Goal: Communication & Community: Answer question/provide support

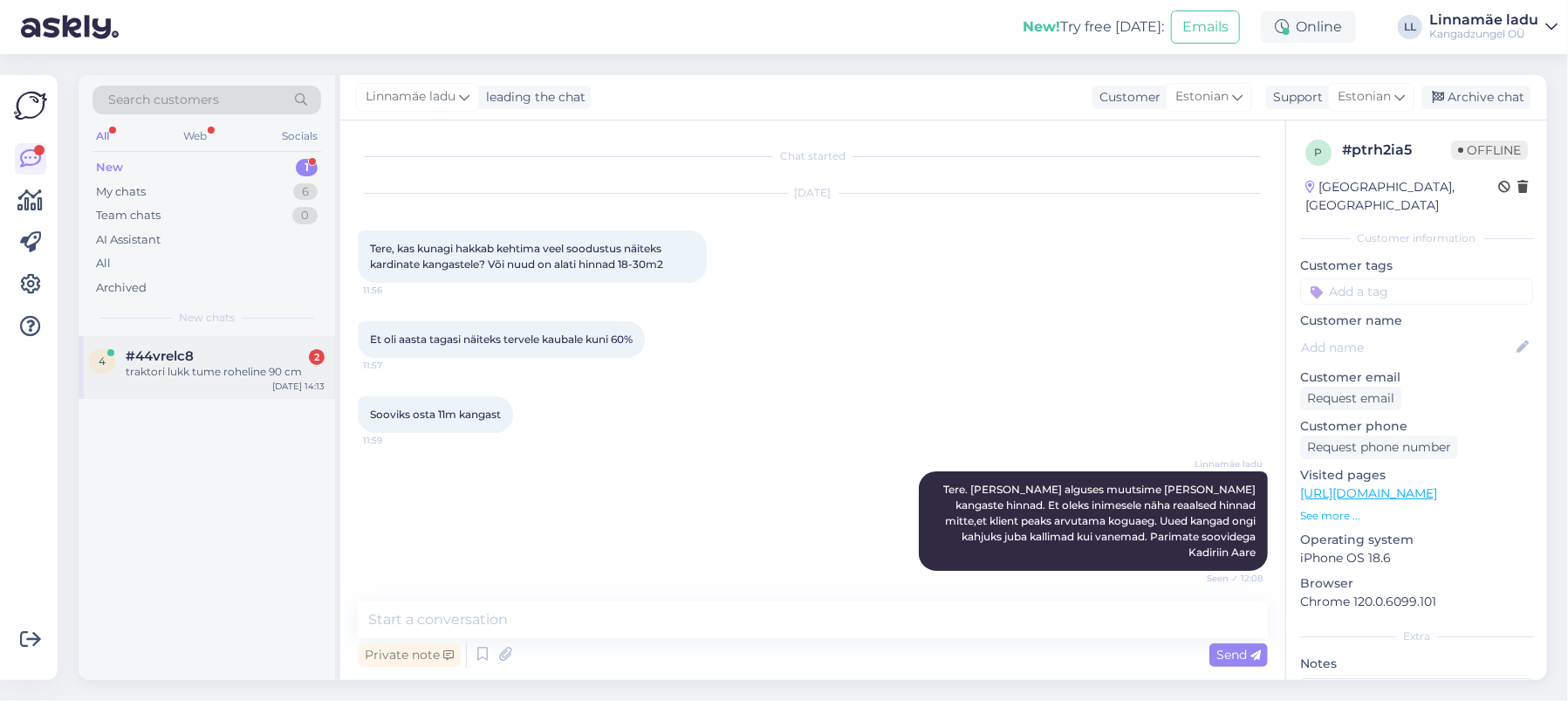
click at [231, 366] on div "traktori lukk tume roheline 90 cm" at bounding box center [225, 372] width 199 height 16
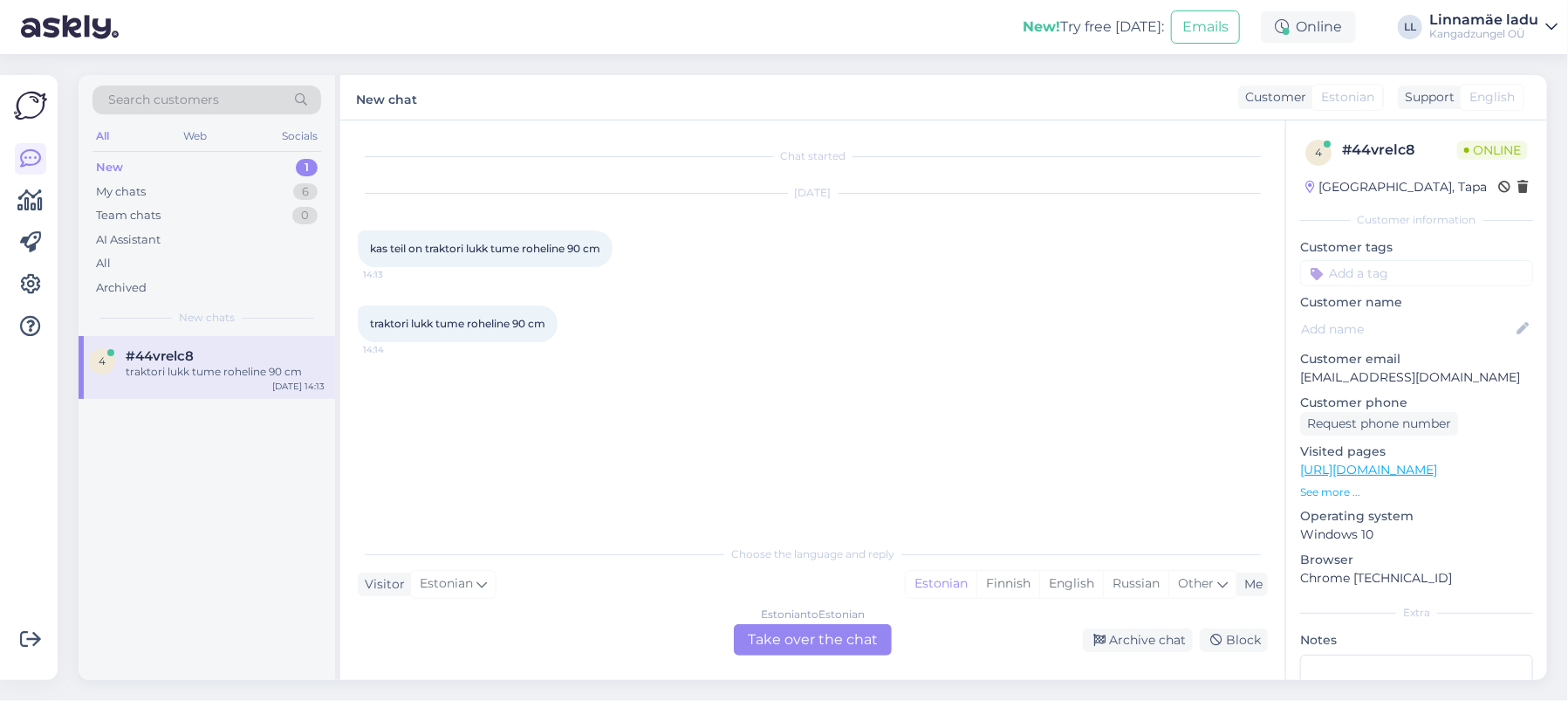
click at [799, 635] on div "Estonian to Estonian Take over the chat" at bounding box center [812, 639] width 158 height 31
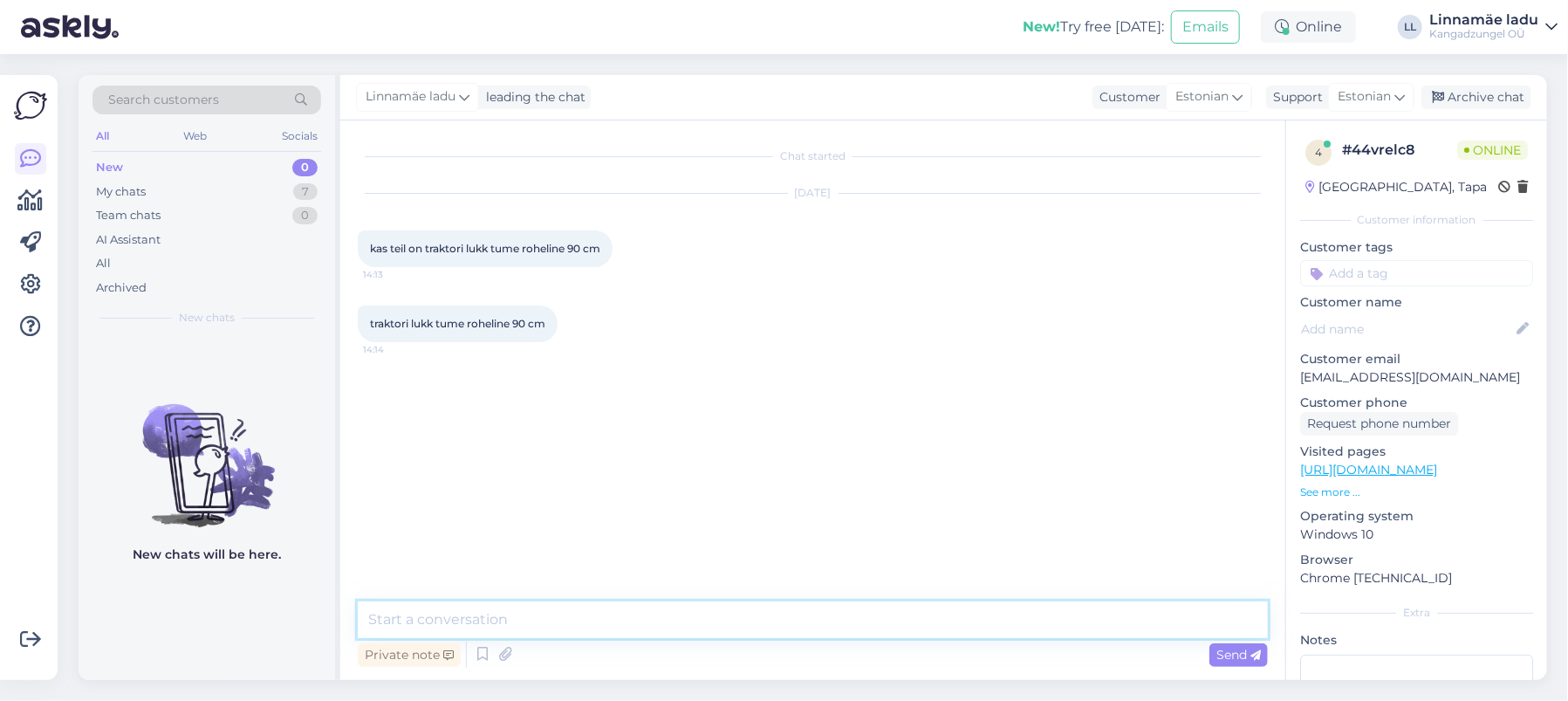
click at [443, 616] on textarea at bounding box center [812, 619] width 910 height 36
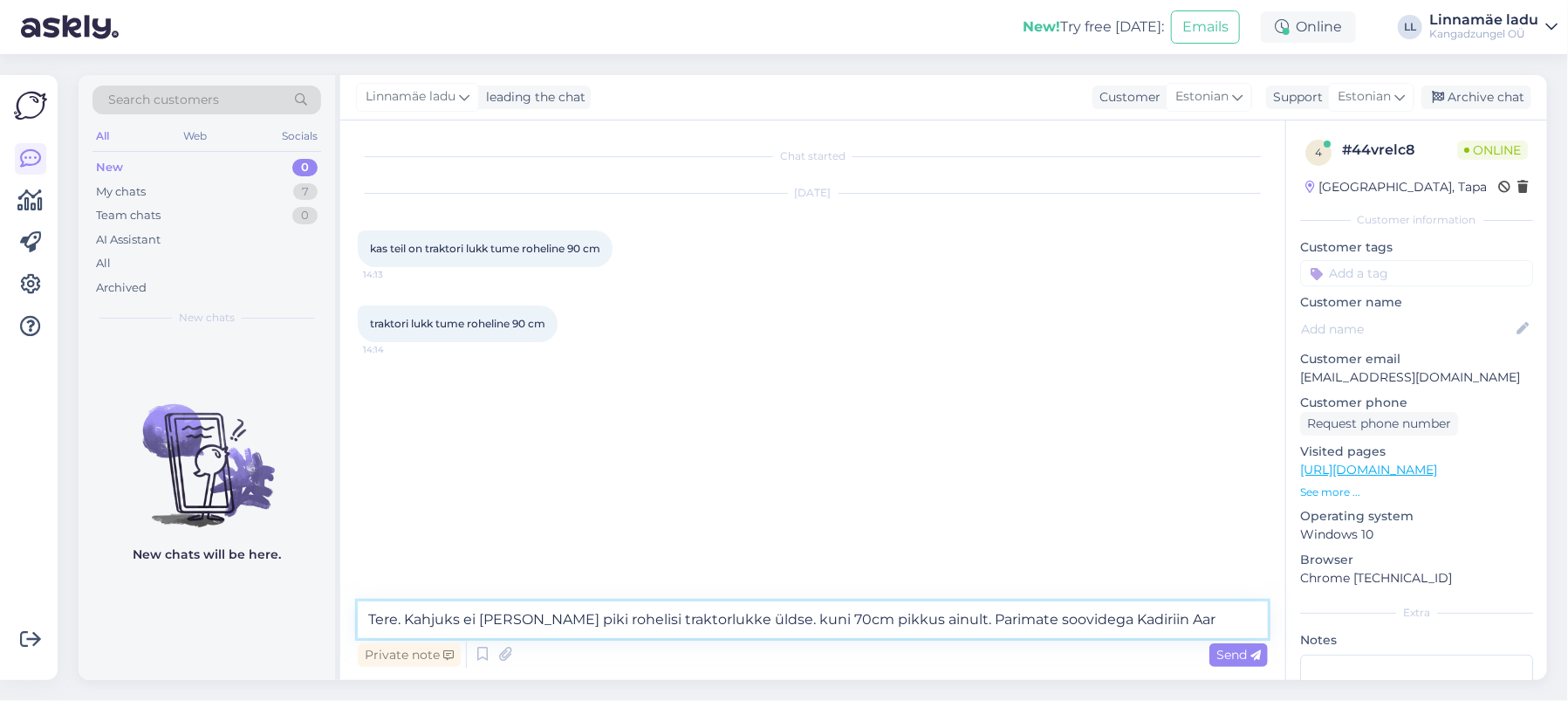
type textarea "Tere. Kahjuks ei [PERSON_NAME] piki rohelisi traktorlukke üldse. kuni 70cm pikk…"
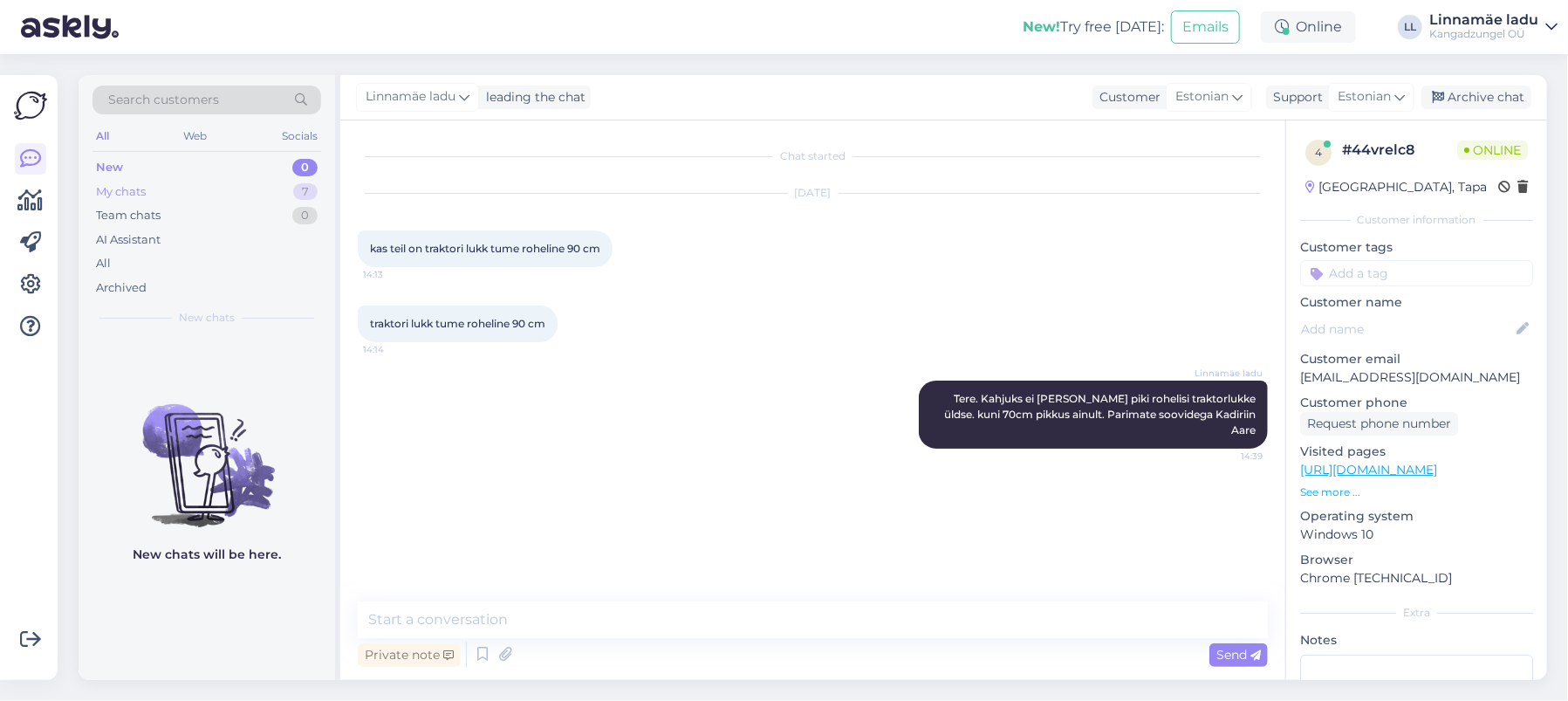
click at [185, 183] on div "My chats 7" at bounding box center [206, 191] width 229 height 25
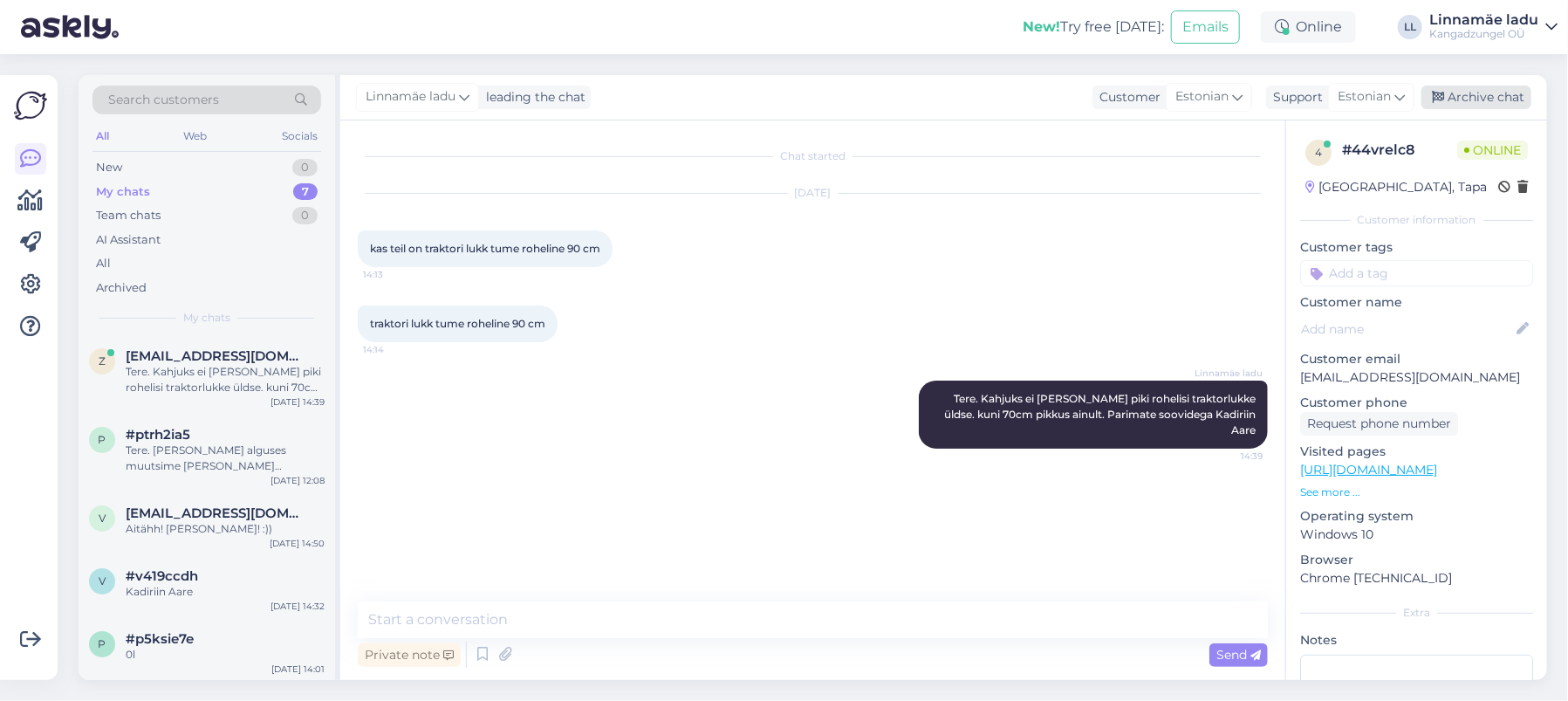
click at [1477, 94] on div "Archive chat" at bounding box center [1477, 97] width 110 height 24
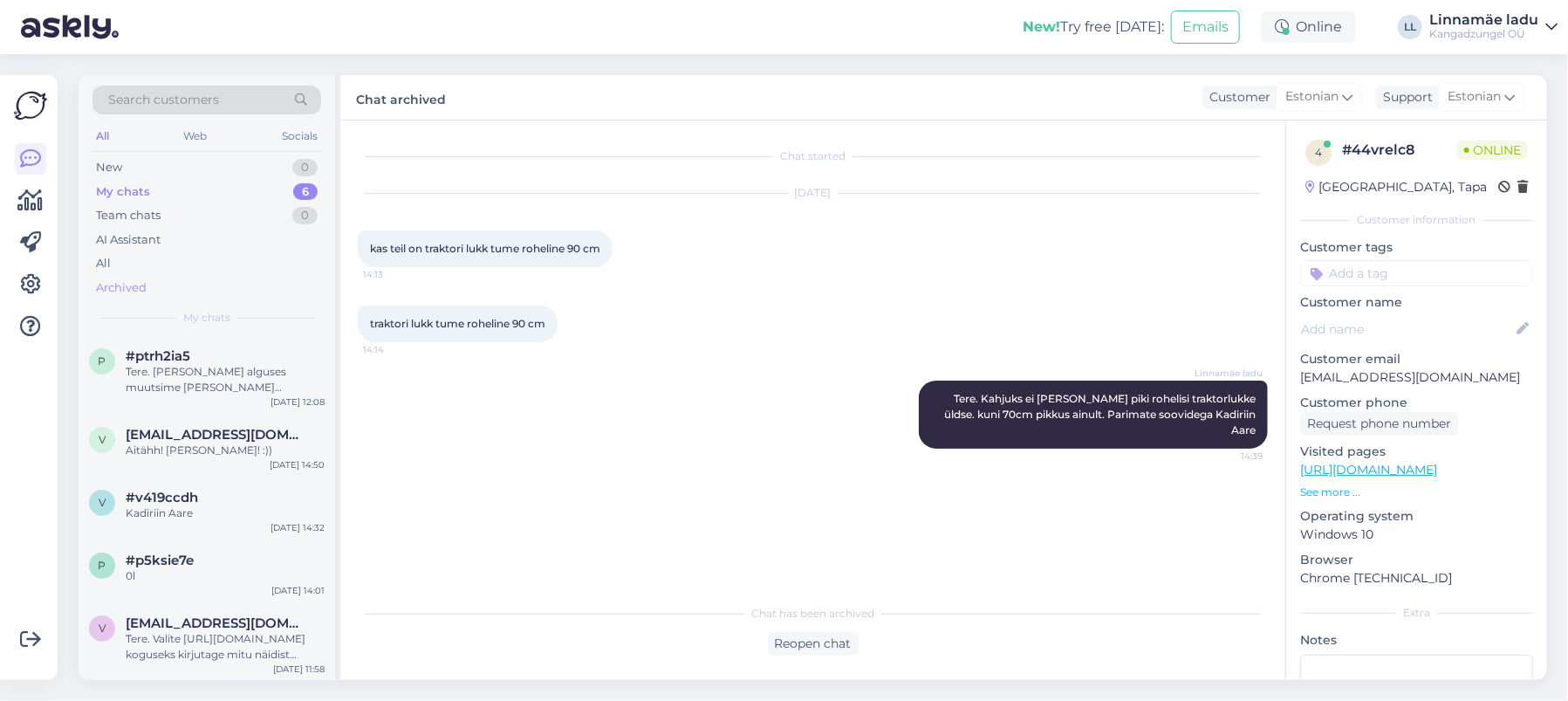
click at [137, 290] on div "Archived" at bounding box center [122, 288] width 51 height 18
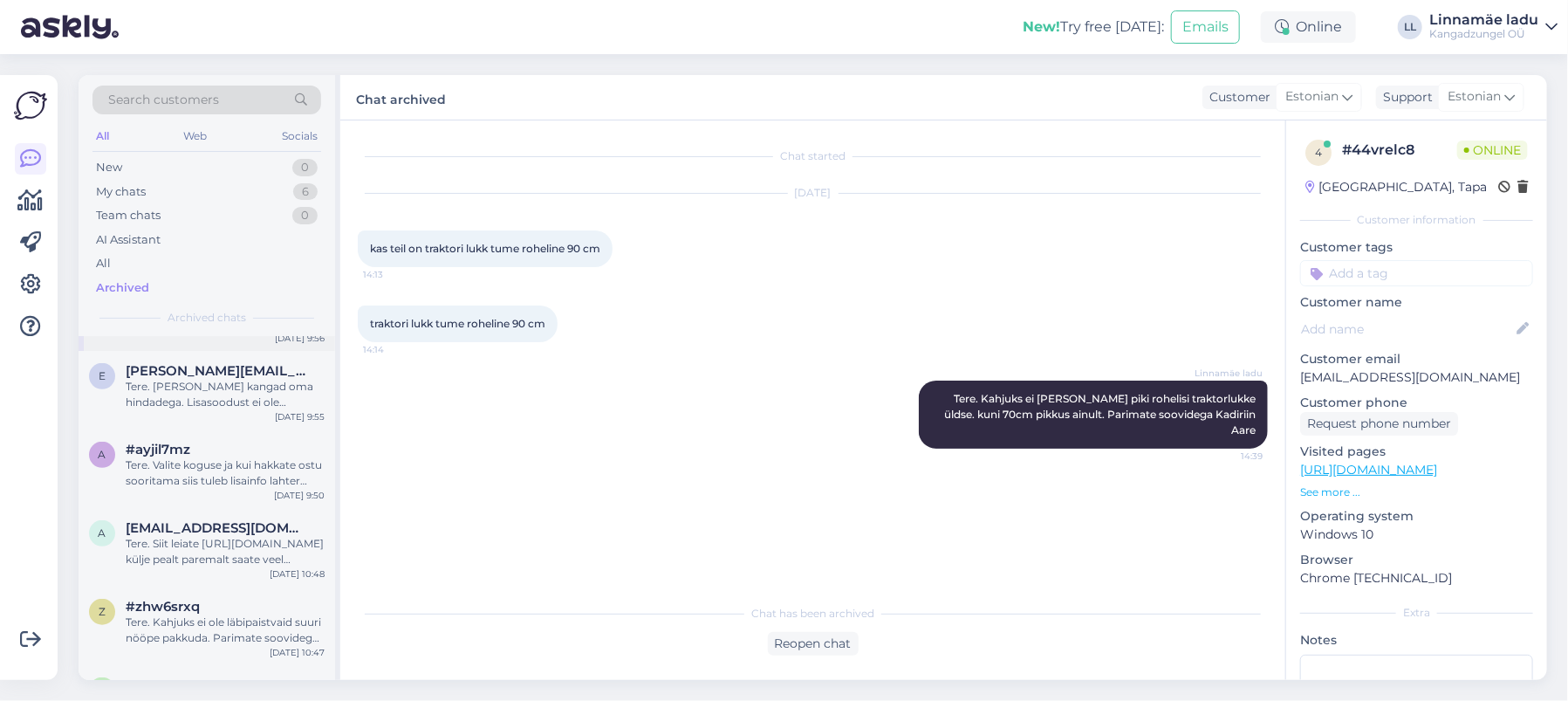
scroll to position [698, 0]
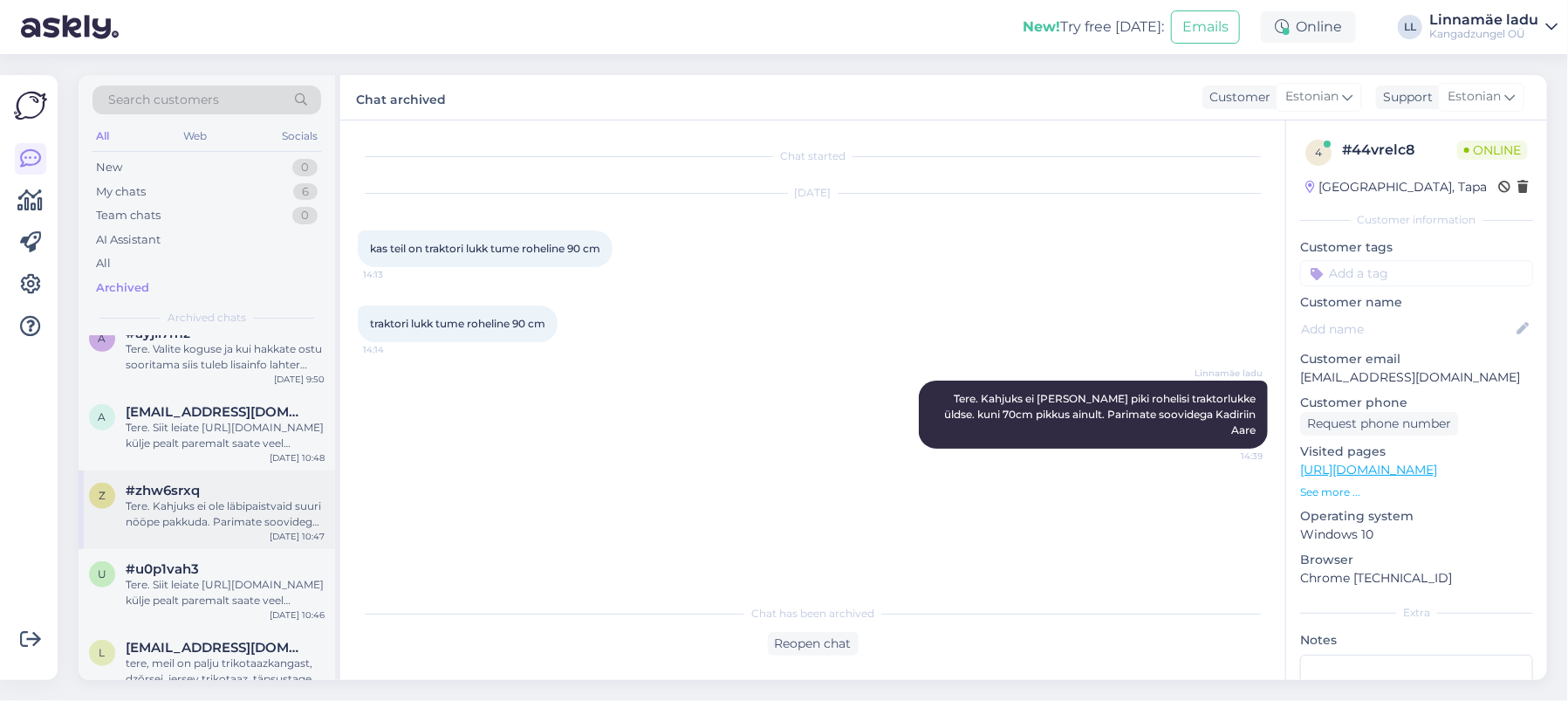
click at [247, 505] on div "Tere. Kahjuks ei ole läbipaistvaid suuri nööpe pakkuda. Parimate soovidega Kadi…" at bounding box center [225, 513] width 199 height 31
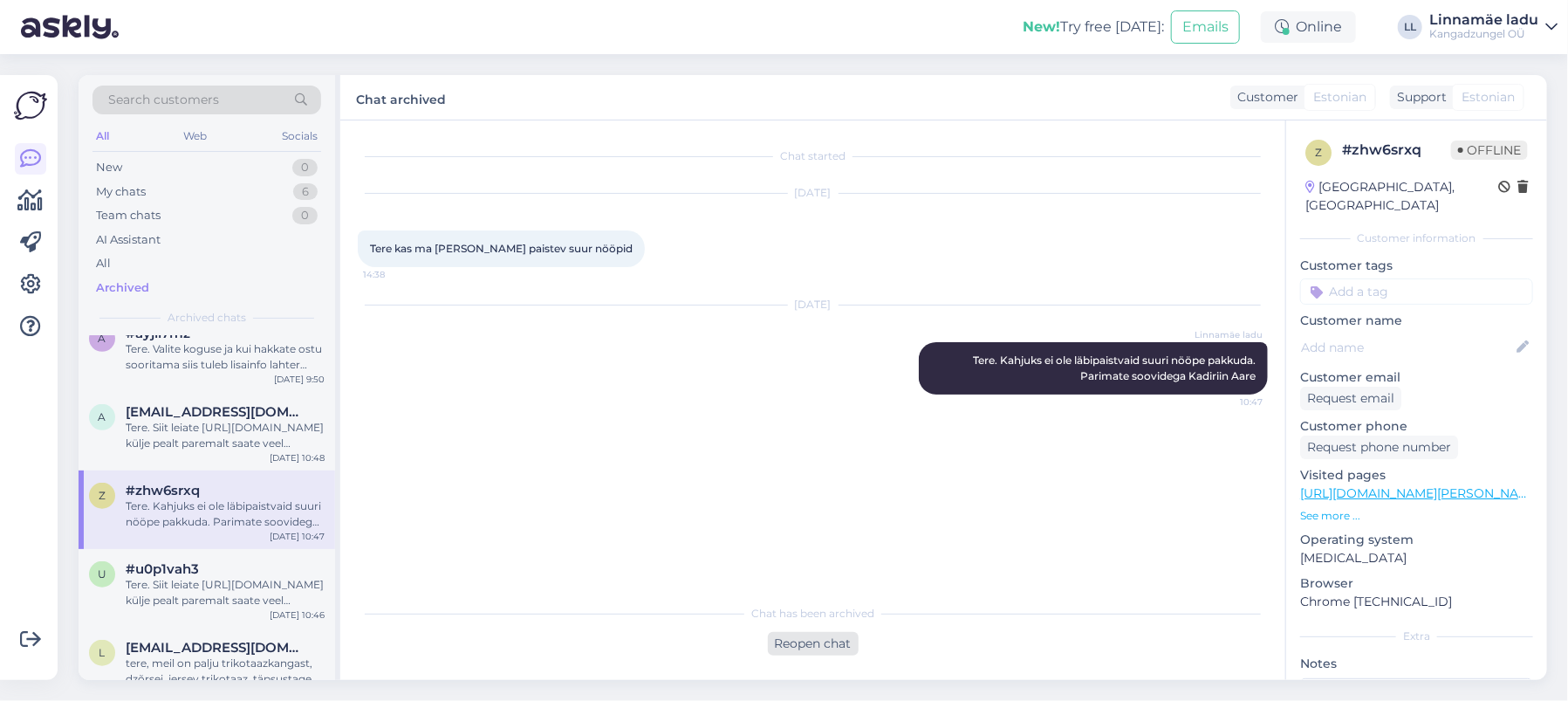
click at [830, 642] on div "Reopen chat" at bounding box center [813, 643] width 90 height 24
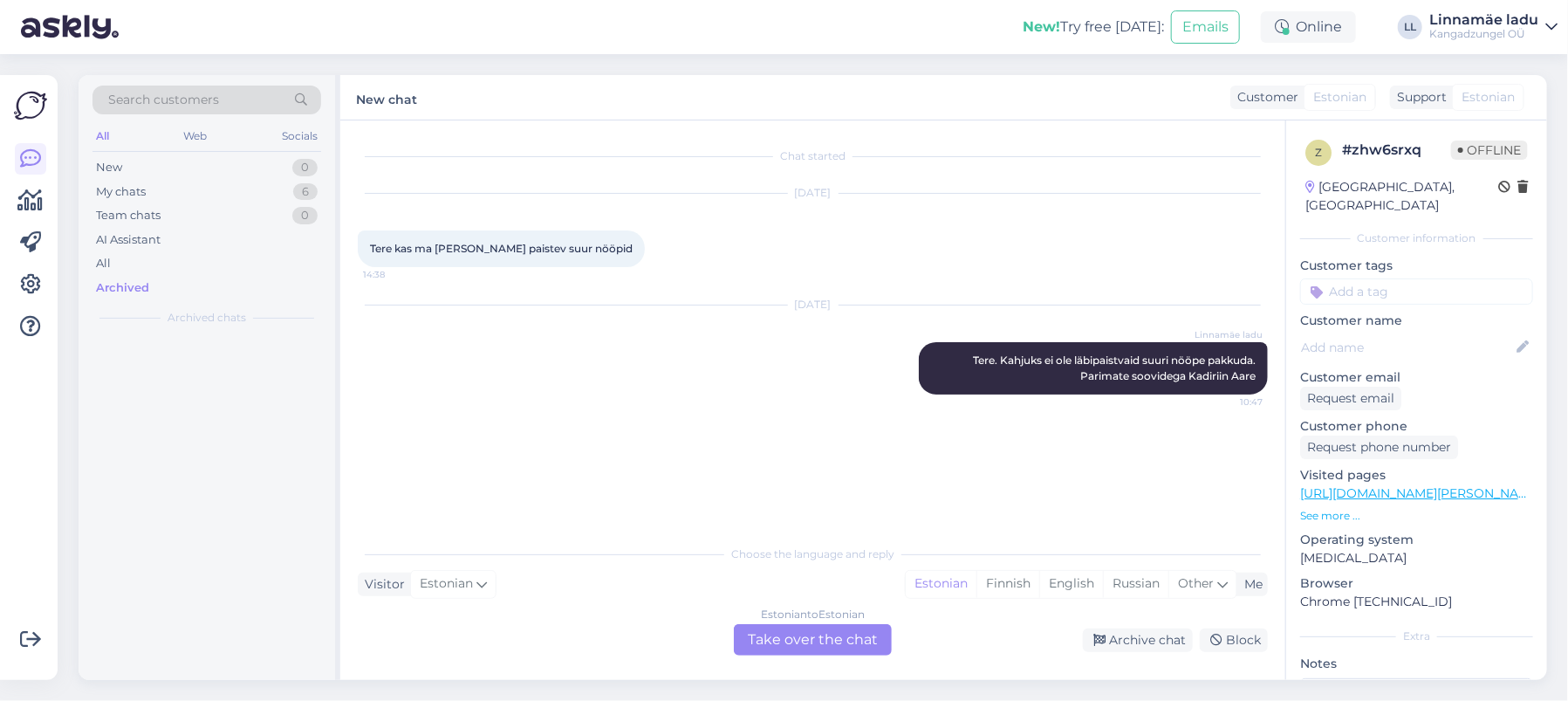
scroll to position [0, 0]
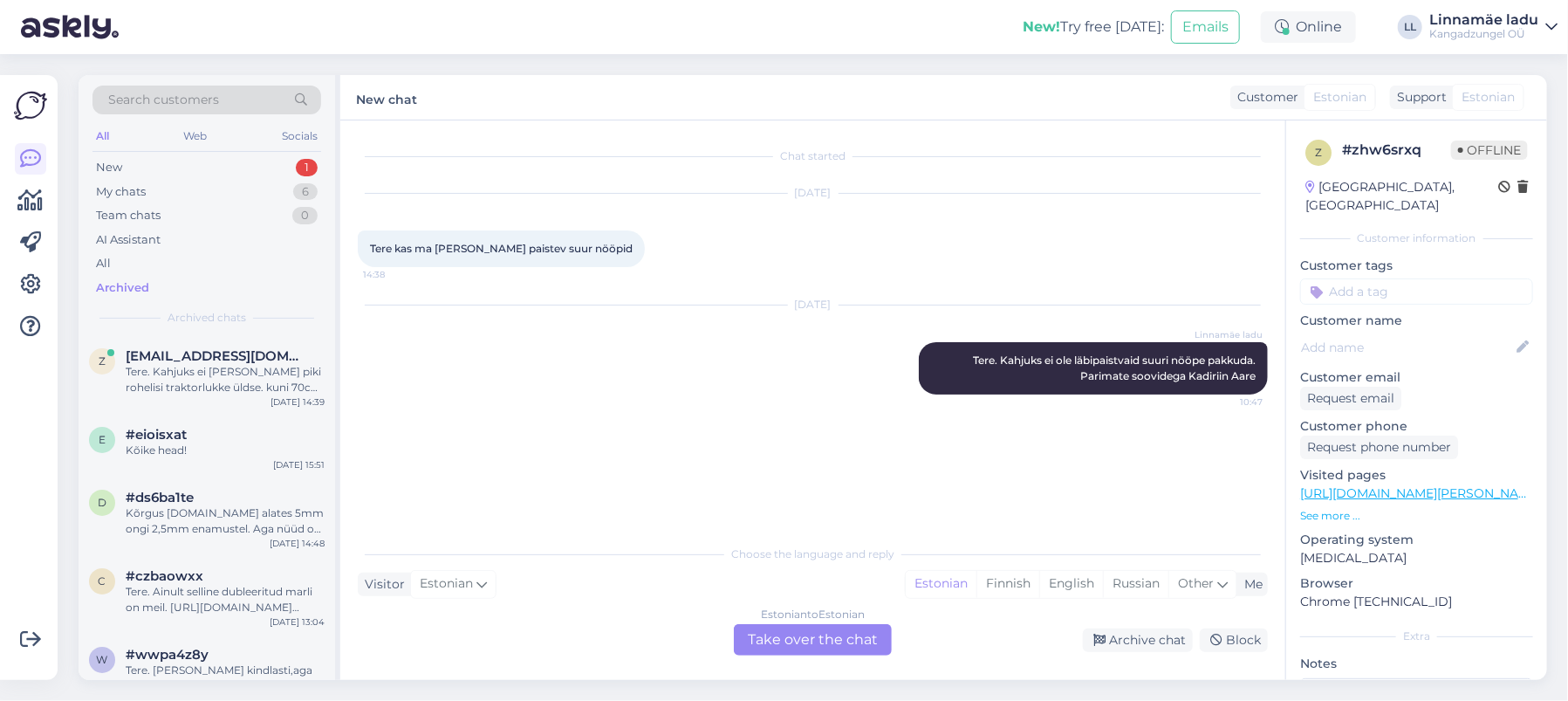
click at [780, 639] on div "Estonian to Estonian Take over the chat" at bounding box center [812, 639] width 158 height 31
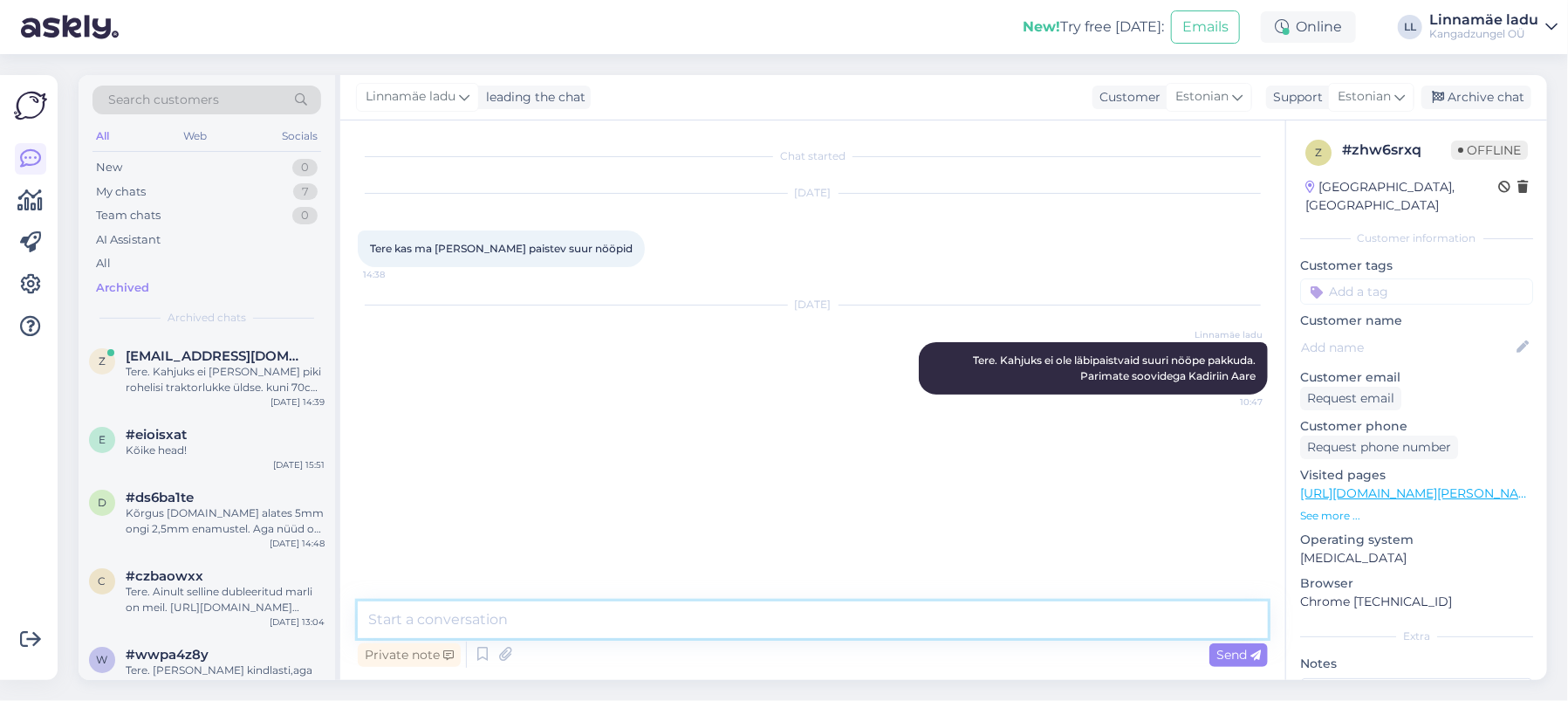
click at [493, 619] on textarea at bounding box center [812, 619] width 910 height 36
type textarea "K"
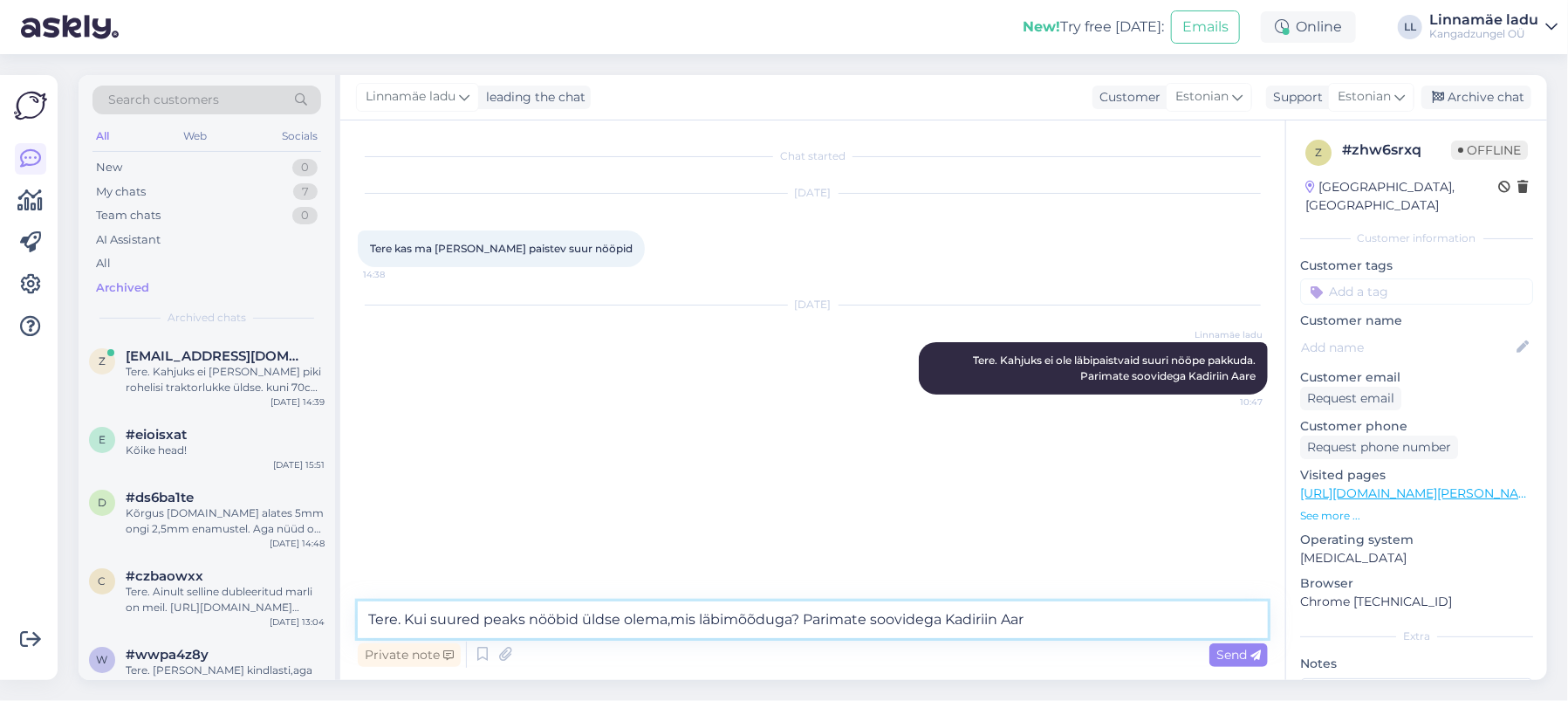
type textarea "Tere. Kui suured peaks nööbid üldse olema,mis läbimõõduga? Parimate soovidega K…"
